Goal: Task Accomplishment & Management: Use online tool/utility

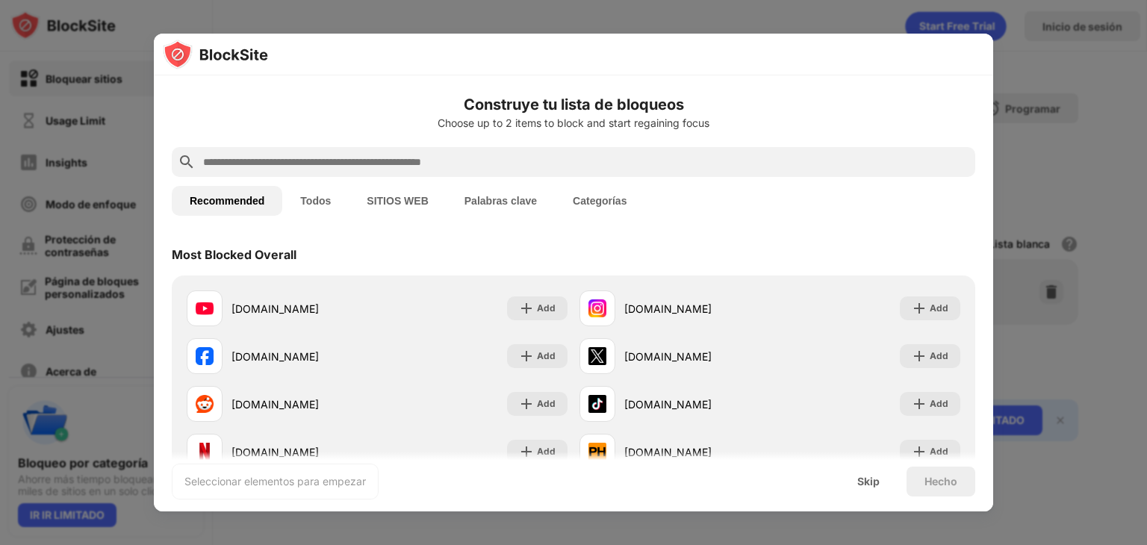
click at [689, 102] on h6 "Construye tu lista de bloqueos" at bounding box center [574, 104] width 804 height 22
click at [547, 158] on input "text" at bounding box center [586, 162] width 768 height 18
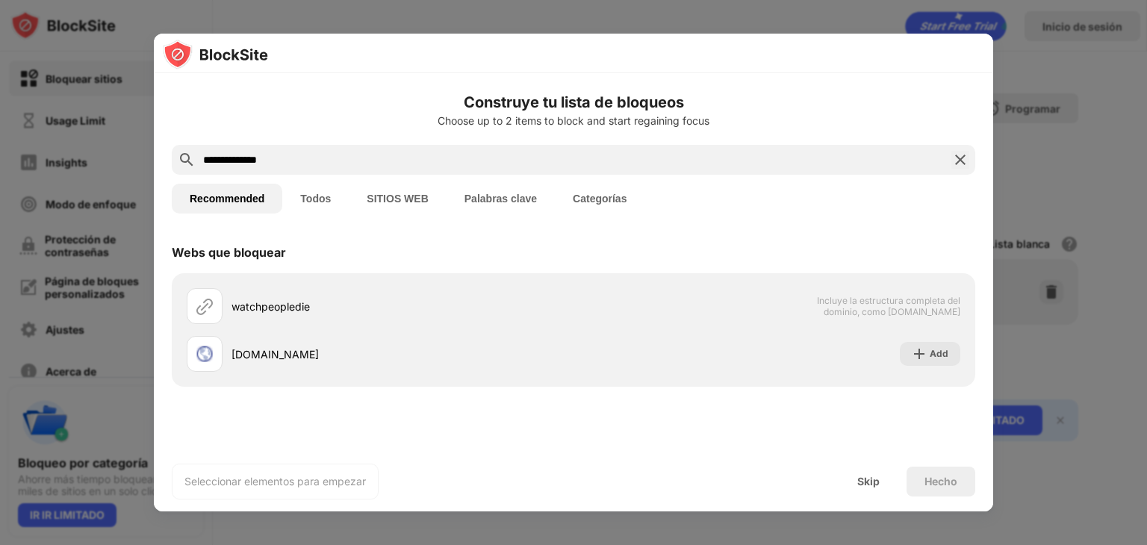
click at [412, 198] on button "SITIOS WEB" at bounding box center [397, 199] width 97 height 30
click at [460, 158] on input "**********" at bounding box center [574, 160] width 744 height 18
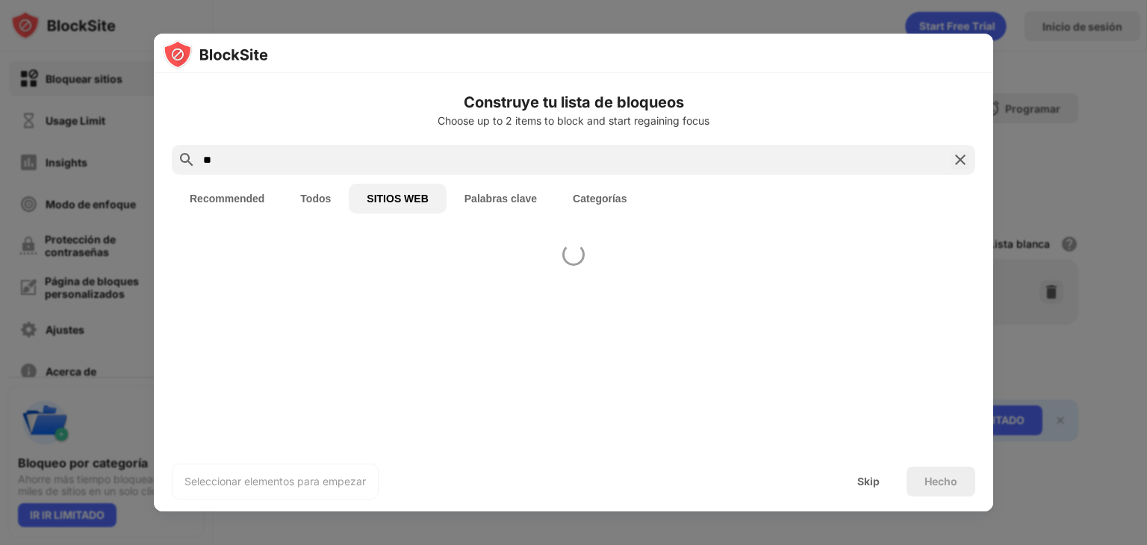
type input "*"
paste input "**********"
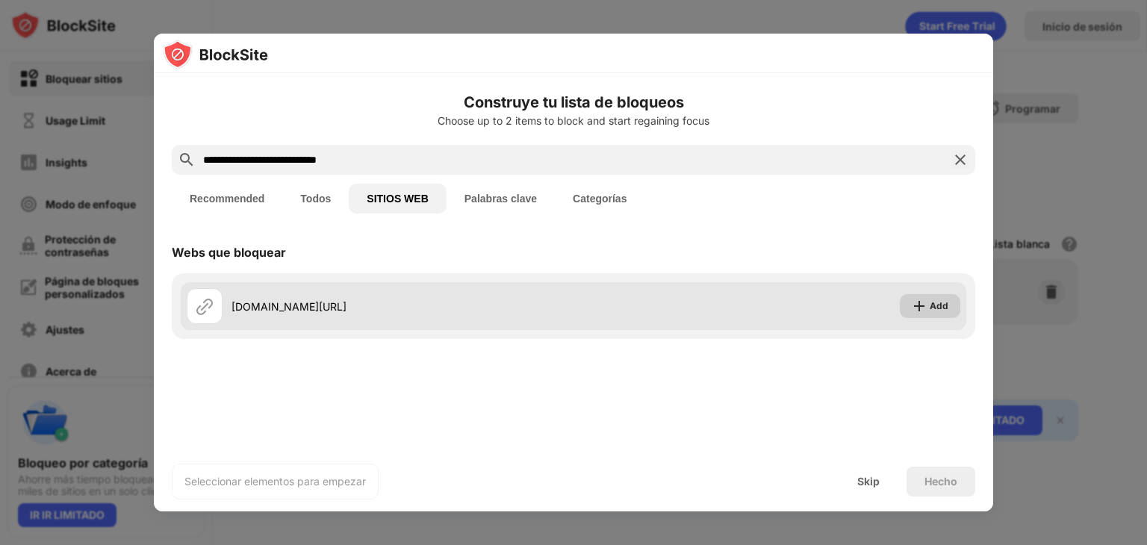
type input "**********"
click at [938, 301] on div "Add" at bounding box center [939, 306] width 19 height 15
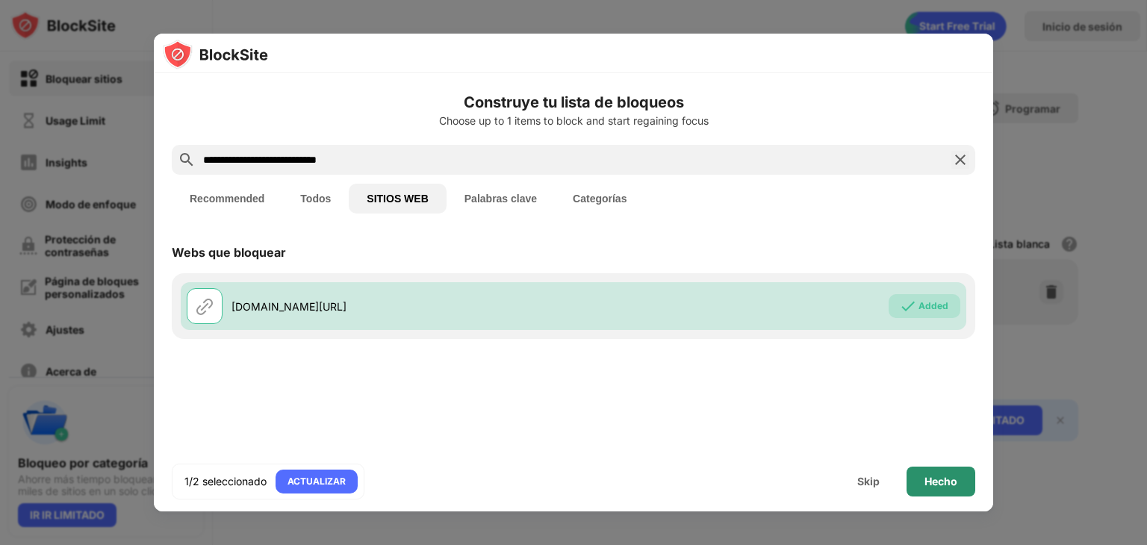
click at [938, 482] on div "Hecho" at bounding box center [941, 482] width 33 height 12
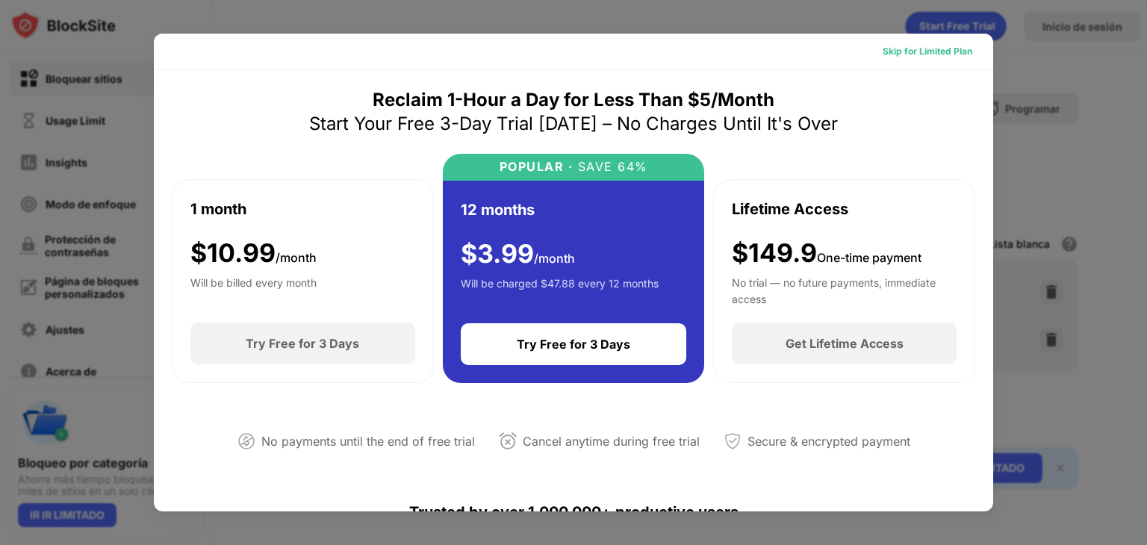
click at [953, 52] on div "Skip for Limited Plan" at bounding box center [928, 51] width 90 height 15
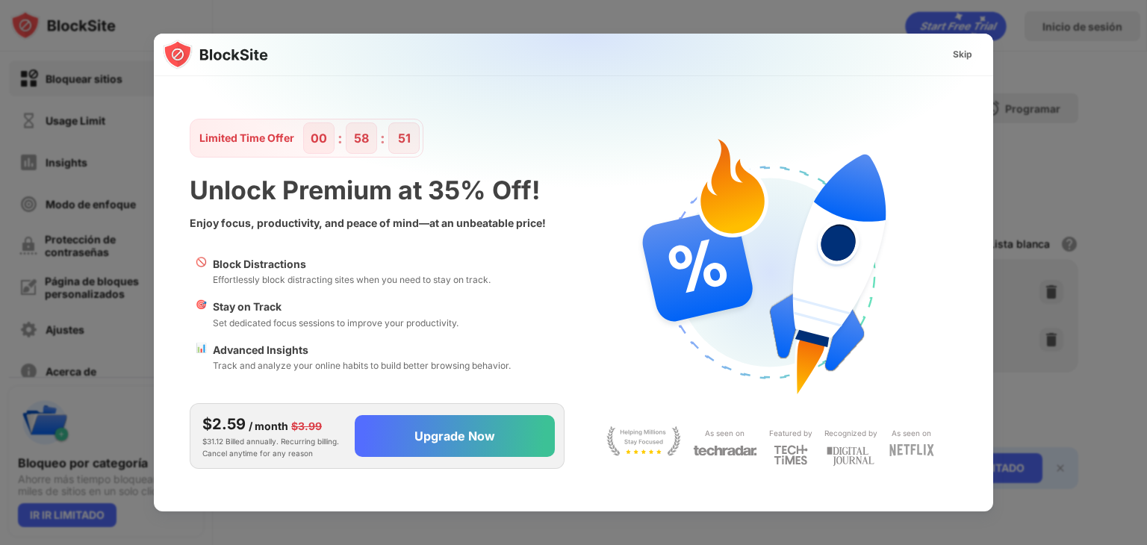
click at [959, 55] on div "Skip" at bounding box center [962, 54] width 19 height 15
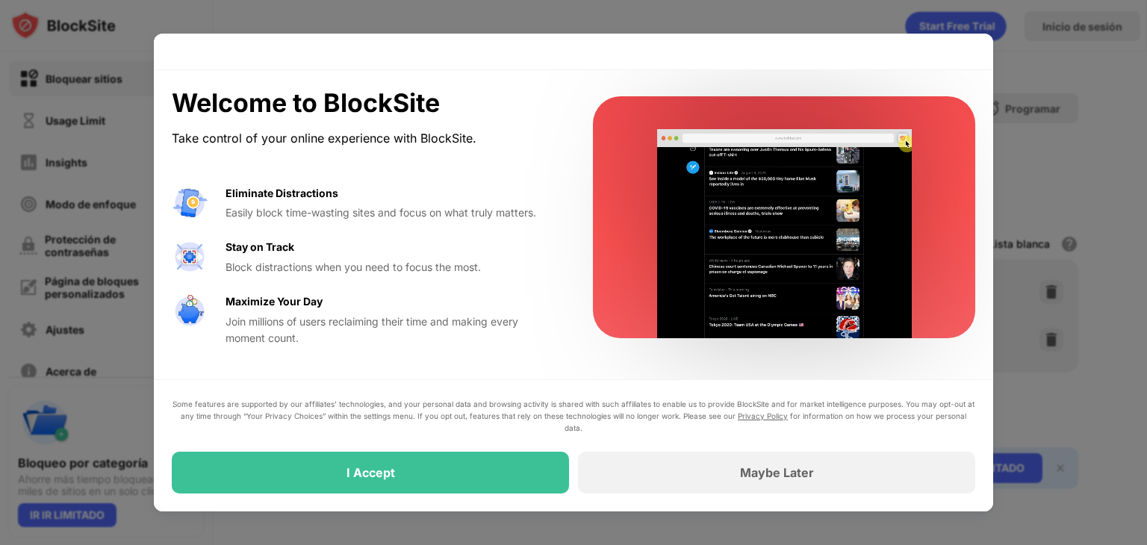
click at [433, 156] on div "Welcome to BlockSite Take control of your online experience with BlockSite. Eli…" at bounding box center [364, 217] width 385 height 258
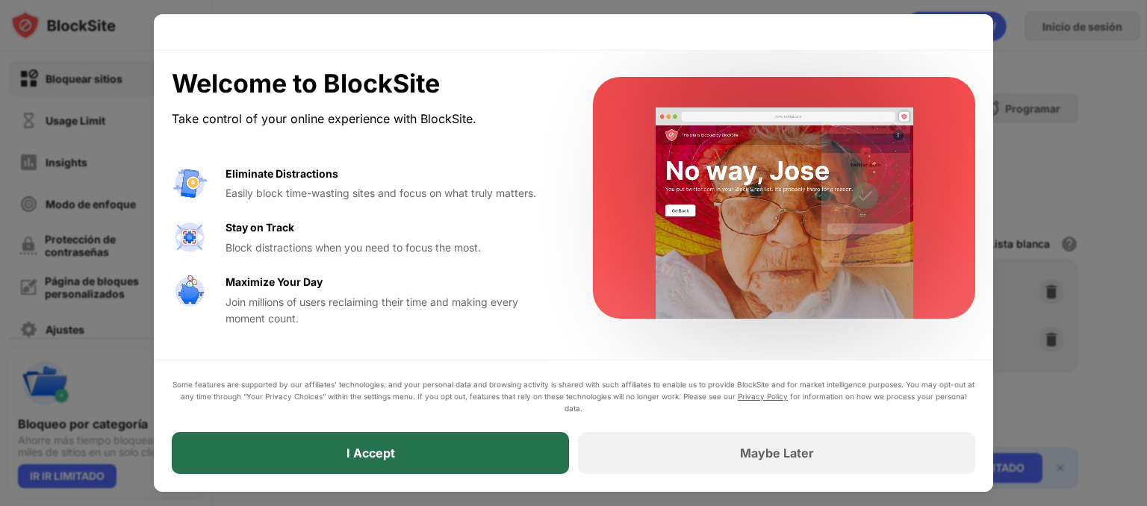
click at [404, 447] on div "I Accept" at bounding box center [370, 453] width 397 height 42
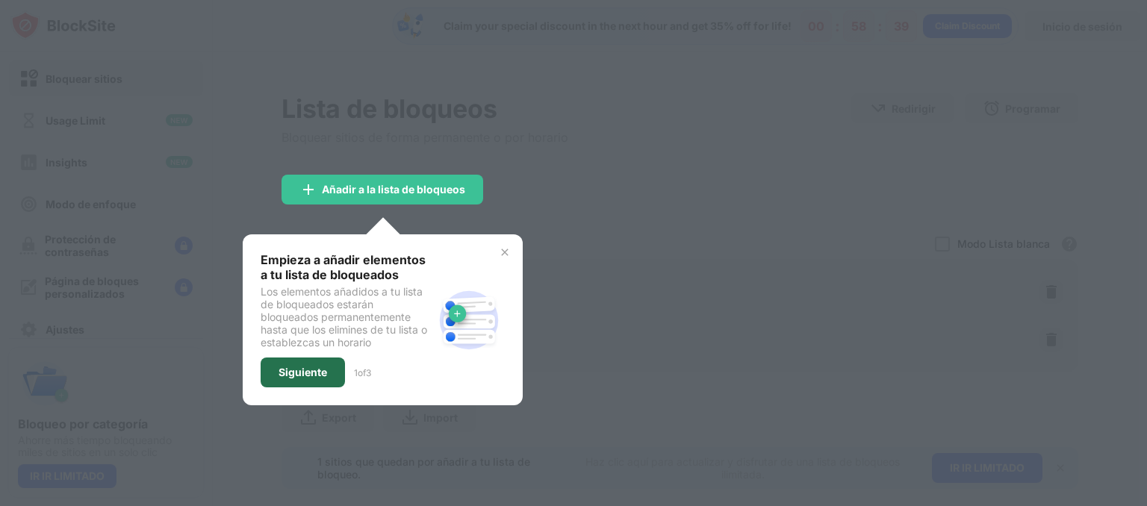
click at [308, 367] on div "Siguiente" at bounding box center [303, 373] width 49 height 12
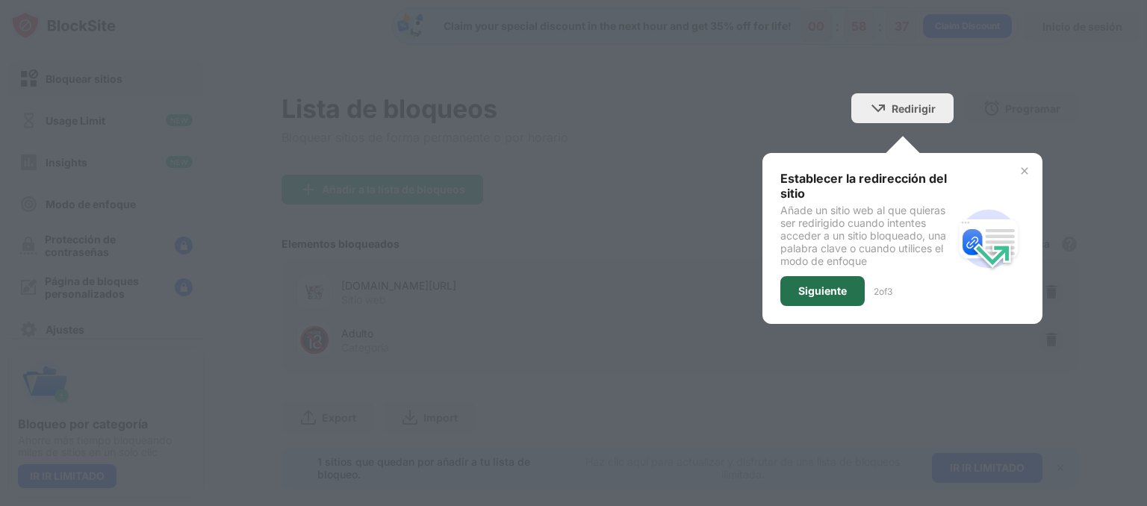
click at [839, 282] on div "Siguiente" at bounding box center [823, 291] width 84 height 30
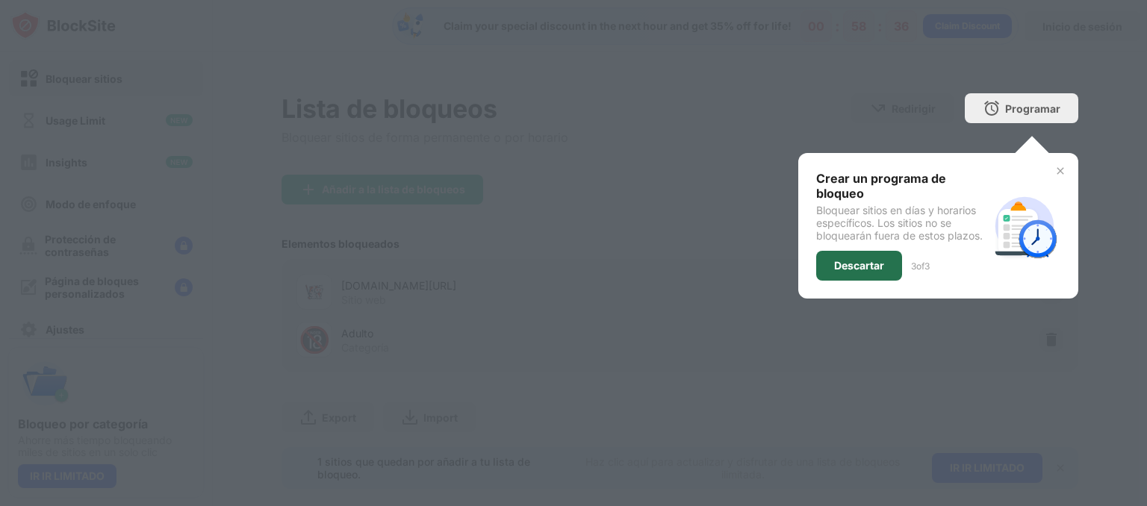
click at [849, 261] on div "Descartar" at bounding box center [859, 266] width 50 height 12
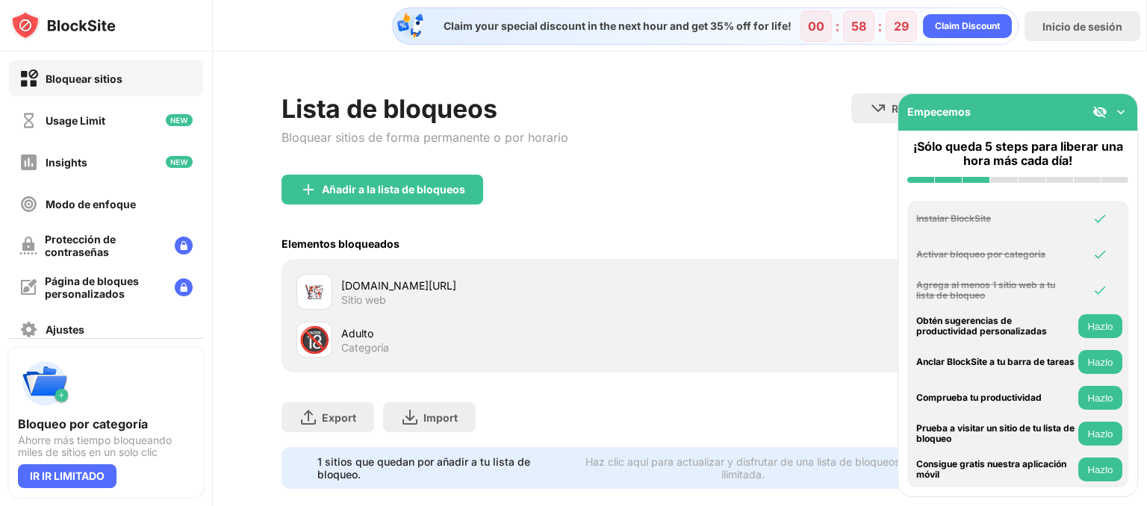
click at [366, 336] on div "Adulto" at bounding box center [510, 334] width 338 height 16
